Goal: Task Accomplishment & Management: Manage account settings

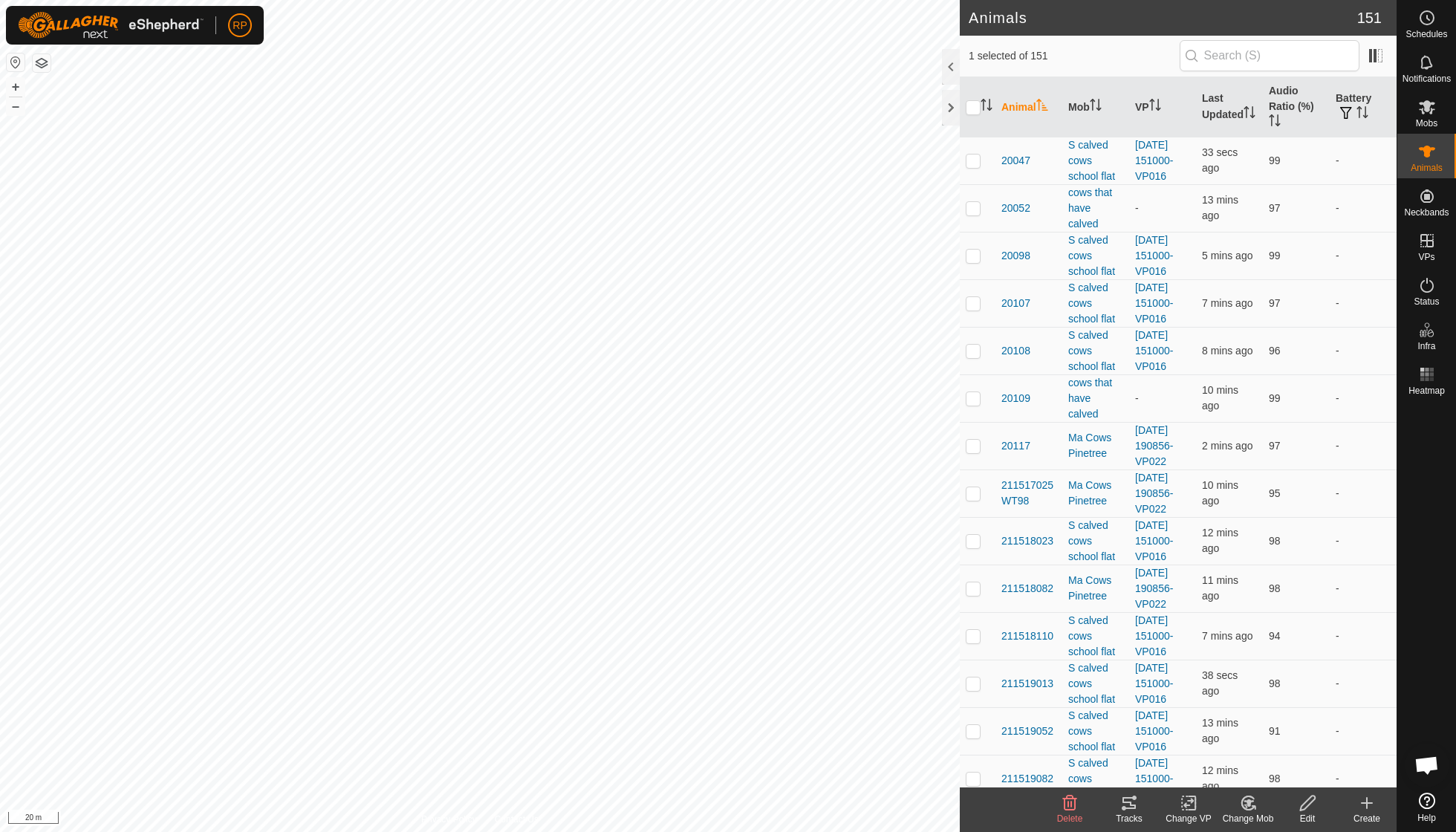
click at [1249, 802] on icon at bounding box center [1249, 803] width 11 height 8
click at [1266, 733] on link "Choose Mob..." at bounding box center [1293, 738] width 147 height 29
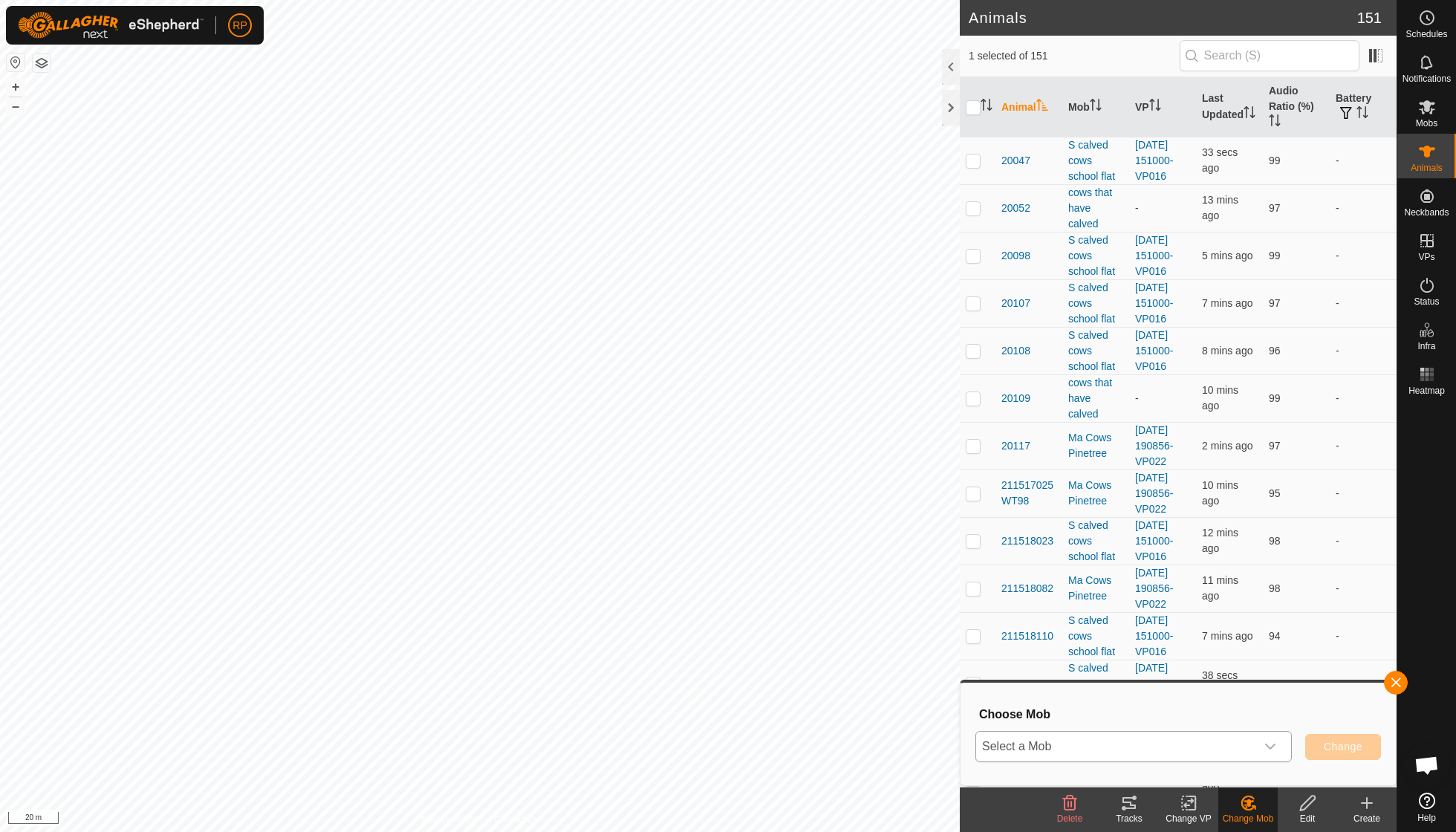
click at [1272, 747] on icon "dropdown trigger" at bounding box center [1271, 746] width 12 height 12
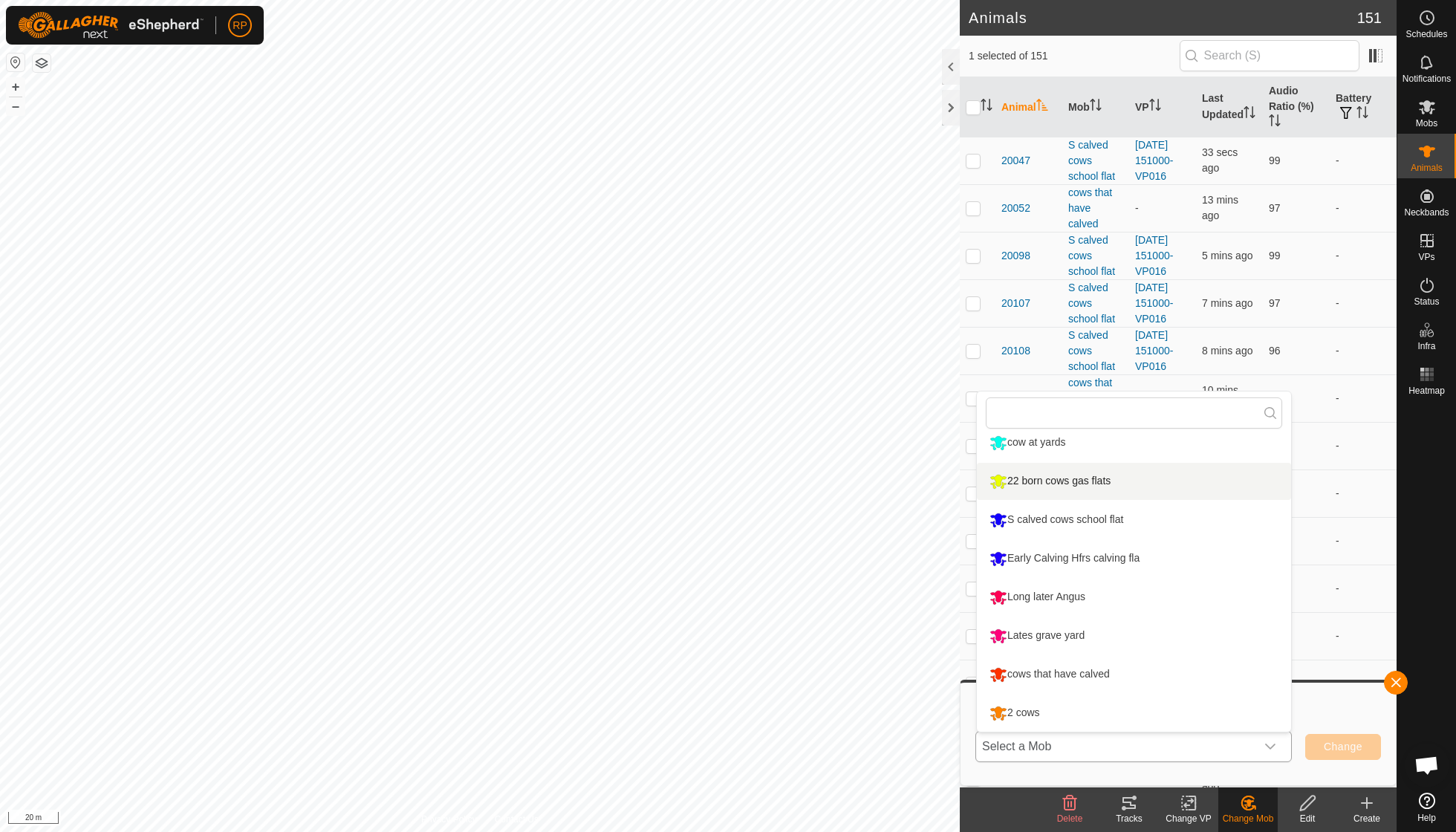
scroll to position [242, 0]
click at [1094, 669] on li "cows that have calved" at bounding box center [1134, 674] width 314 height 37
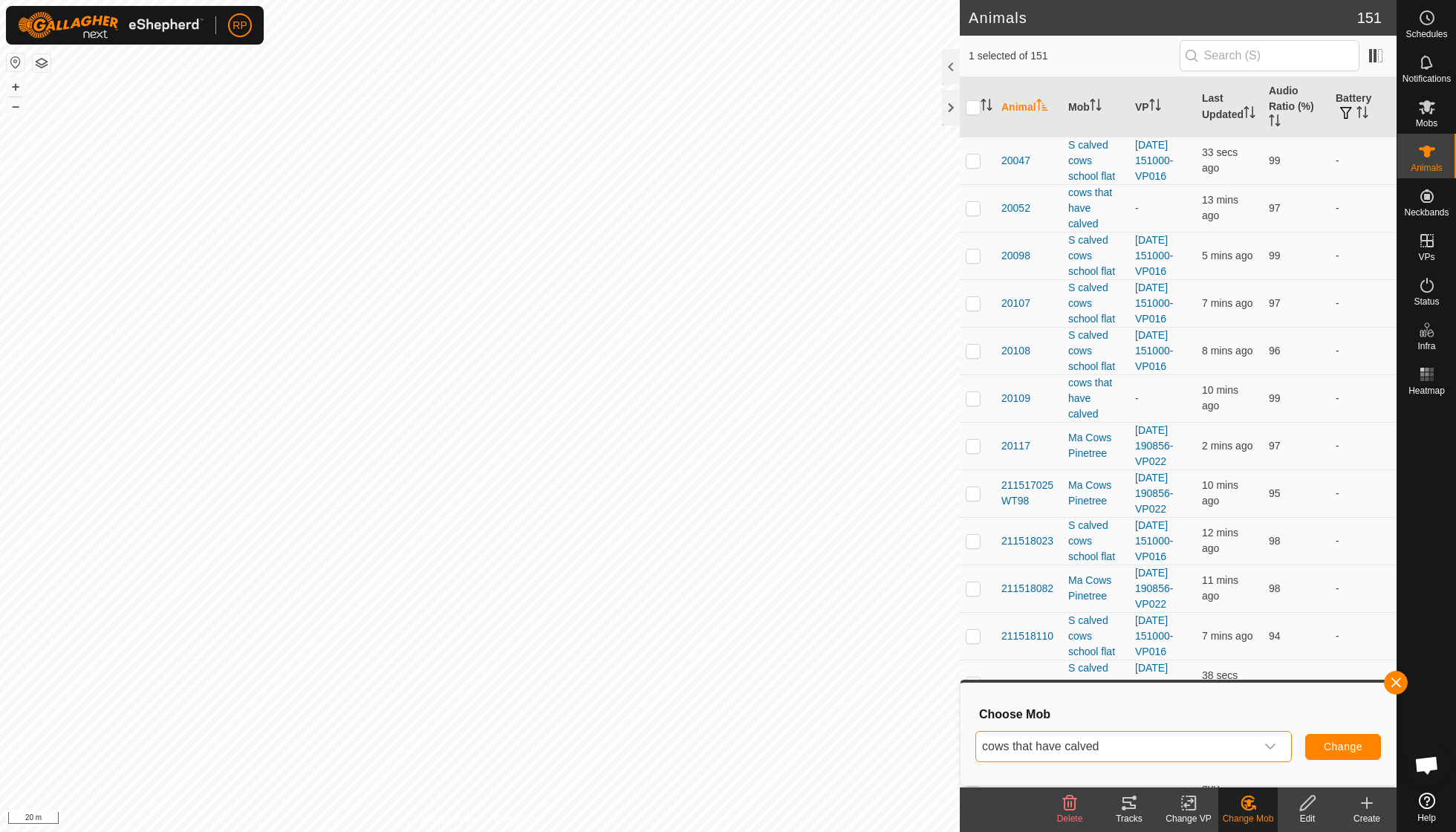
click at [1329, 752] on span "Change" at bounding box center [1343, 746] width 38 height 12
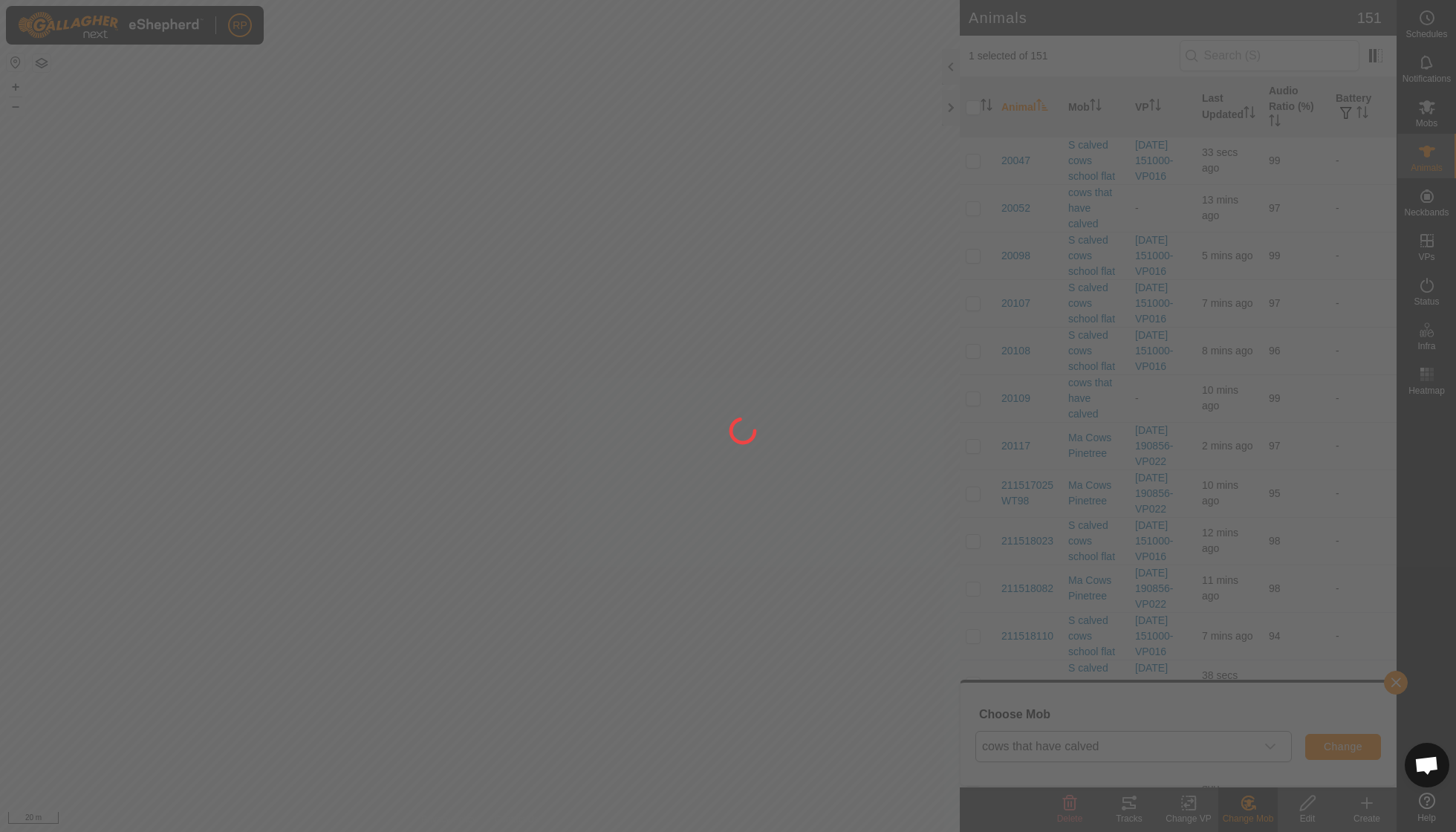
checkbox input "false"
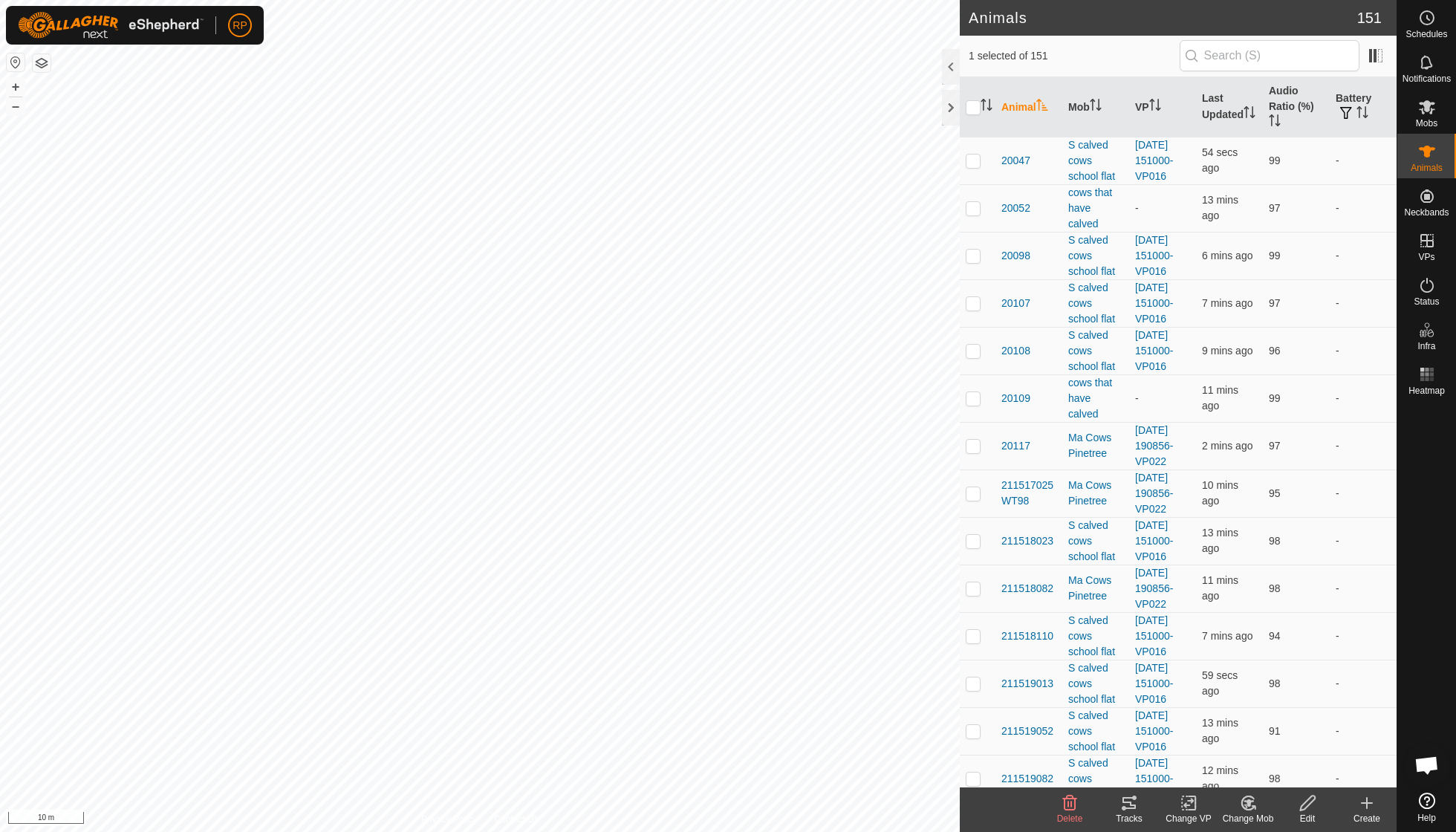
click at [1248, 800] on icon at bounding box center [1249, 803] width 11 height 8
click at [1269, 742] on link "Choose Mob..." at bounding box center [1293, 738] width 147 height 29
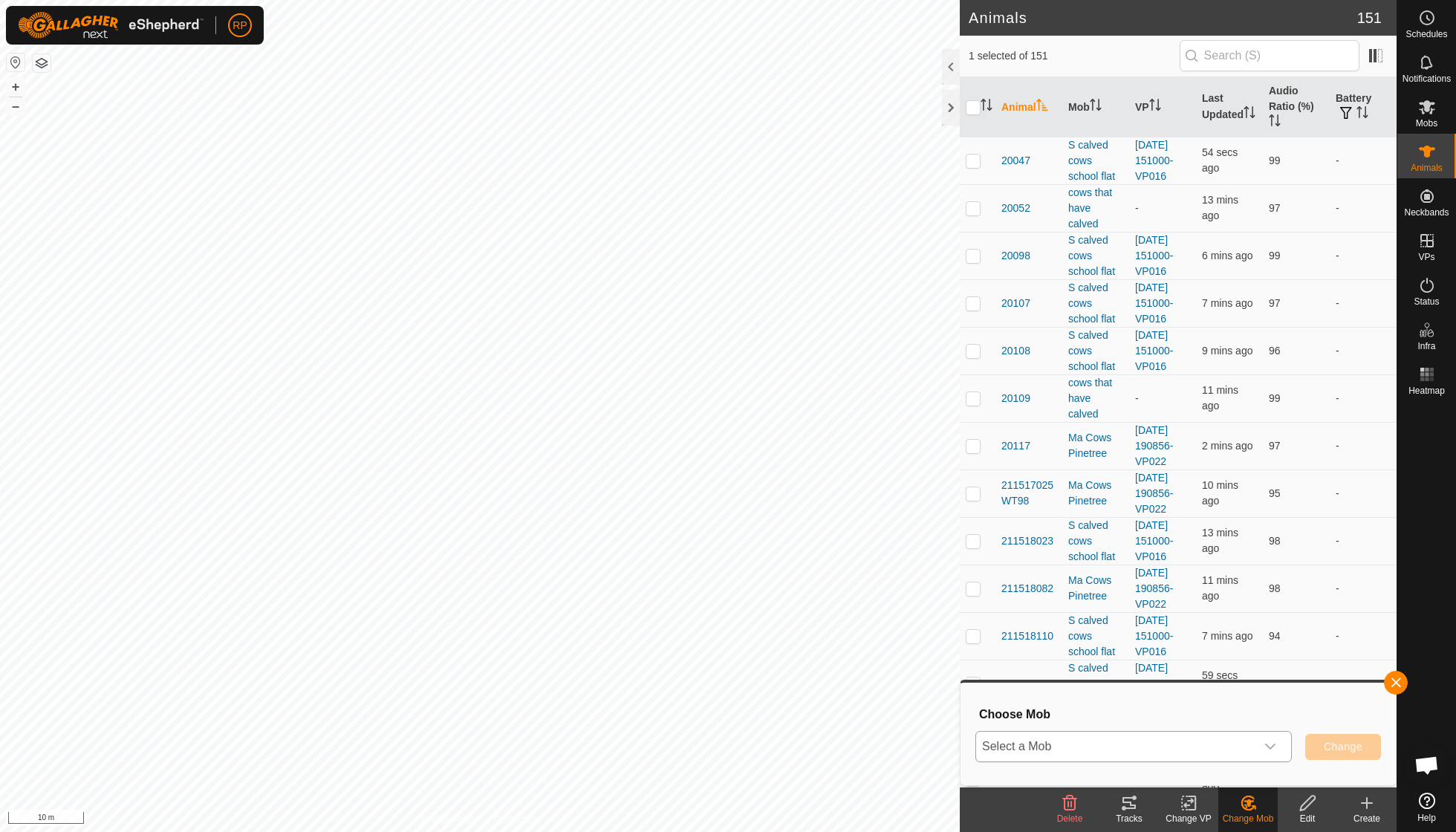
click at [1273, 744] on icon "dropdown trigger" at bounding box center [1271, 746] width 11 height 6
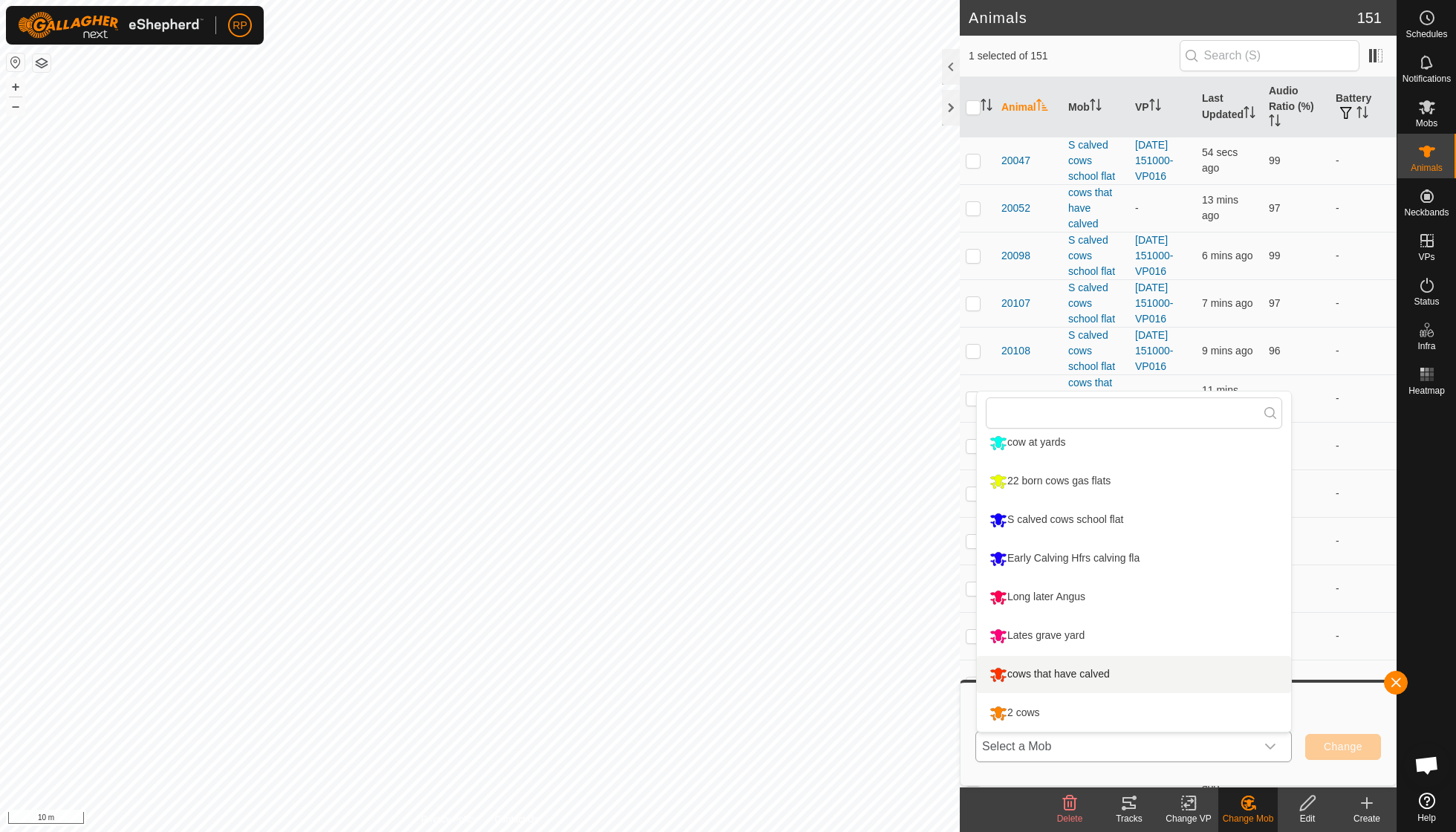
click at [1100, 673] on li "cows that have calved" at bounding box center [1134, 674] width 314 height 37
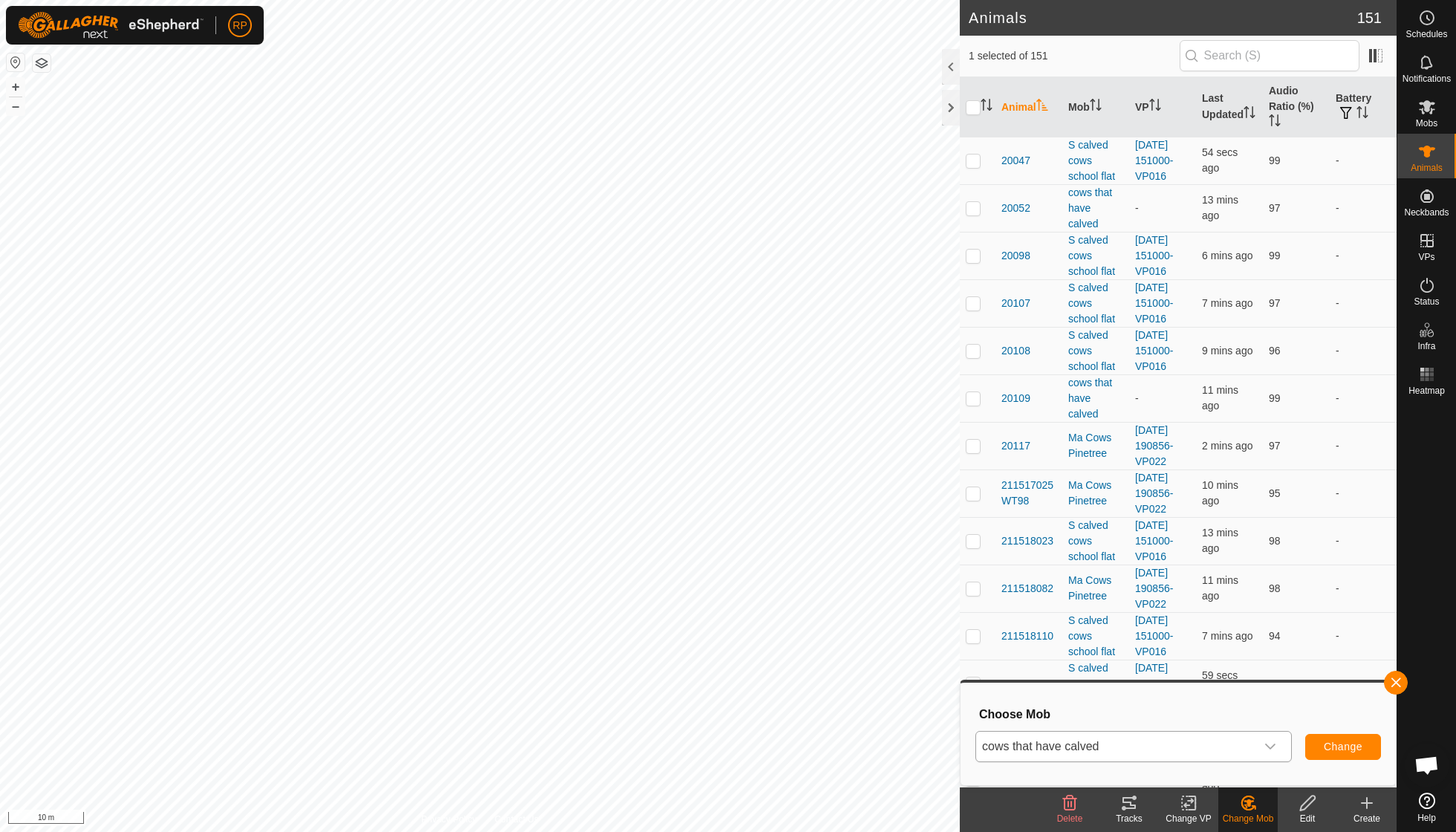
click at [1337, 747] on span "Change" at bounding box center [1343, 746] width 38 height 12
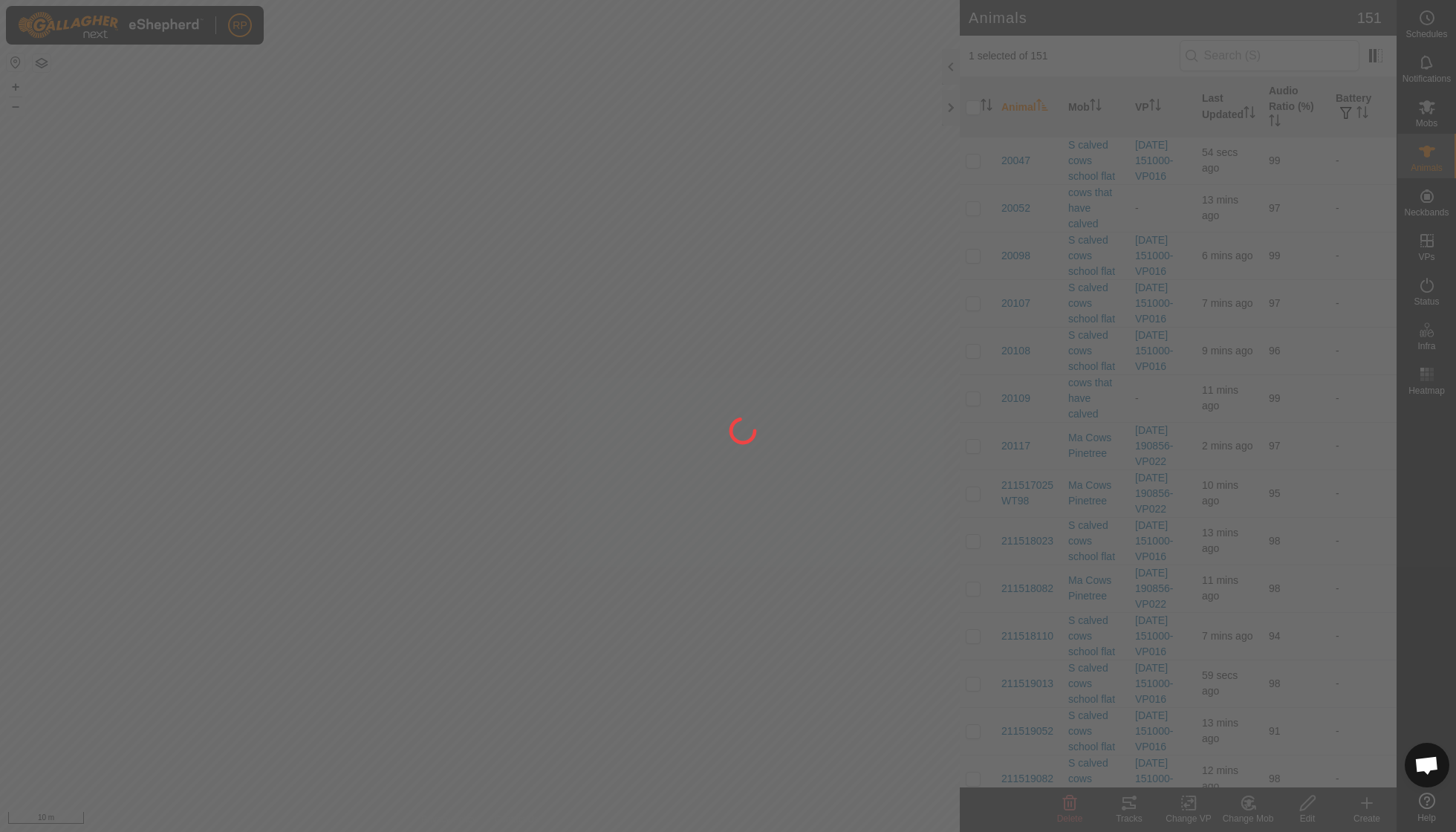
checkbox input "false"
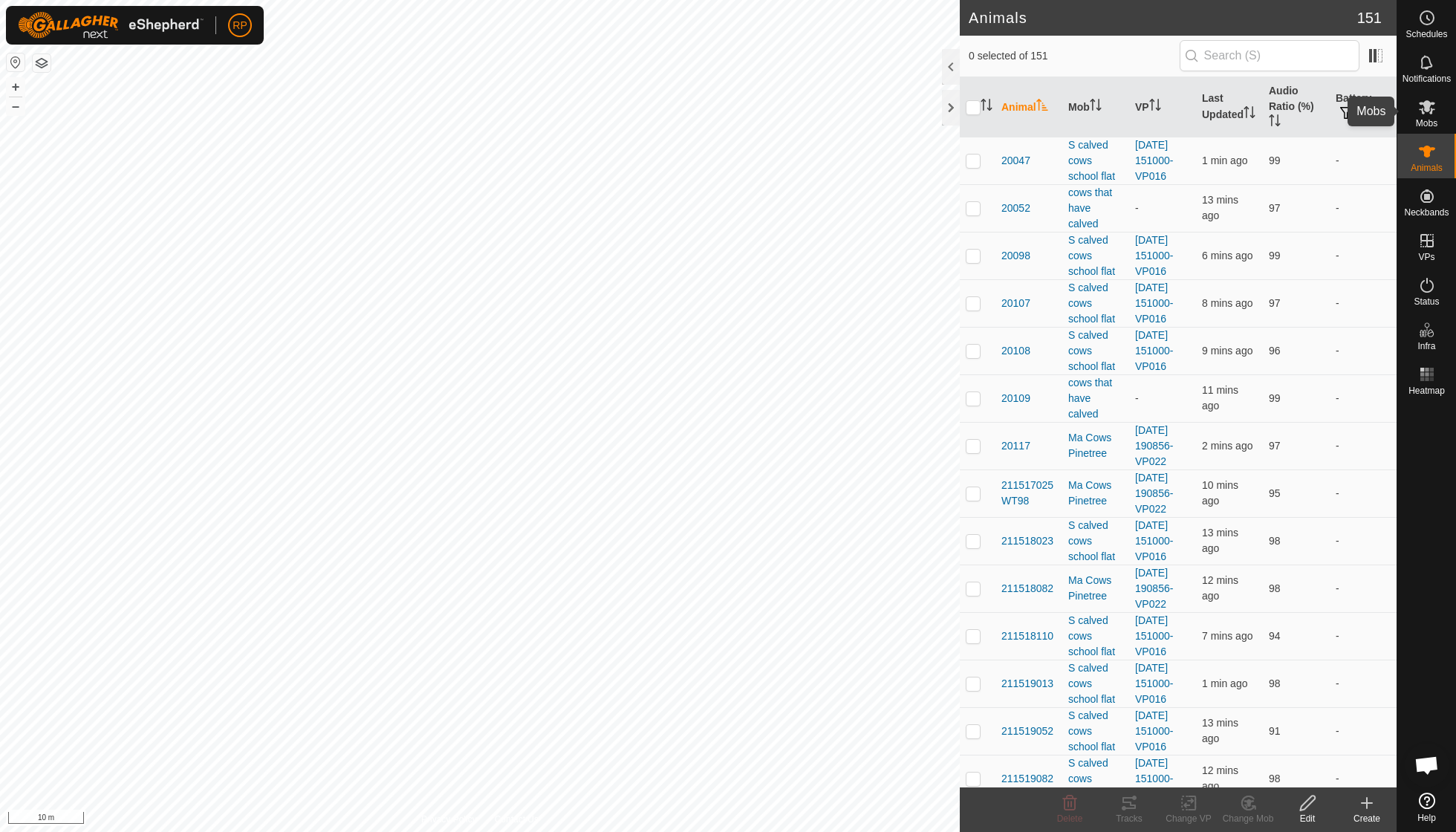
click at [1430, 108] on icon at bounding box center [1427, 107] width 18 height 18
